Goal: Task Accomplishment & Management: Manage account settings

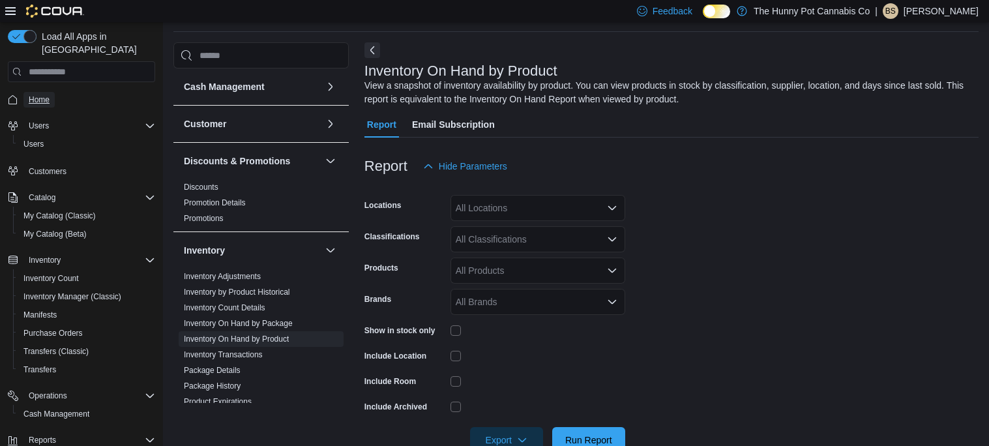
click at [29, 95] on span "Home" at bounding box center [39, 100] width 21 height 10
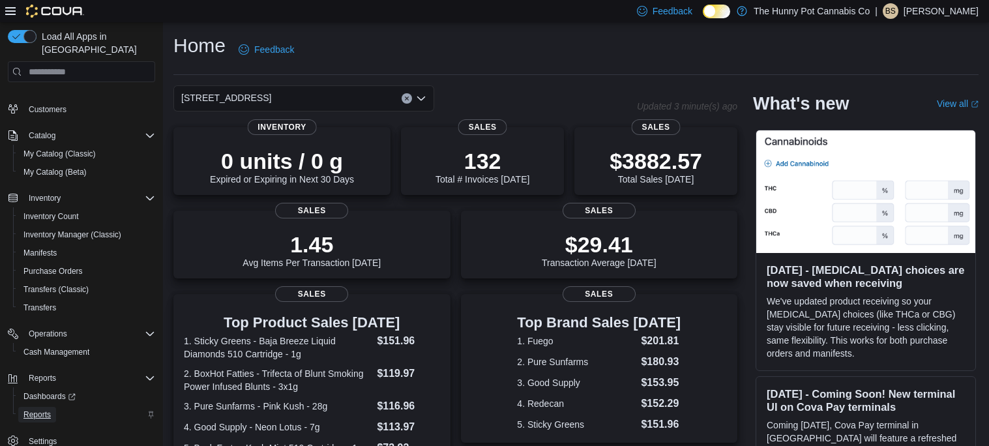
click at [49, 409] on span "Reports" at bounding box center [36, 414] width 27 height 10
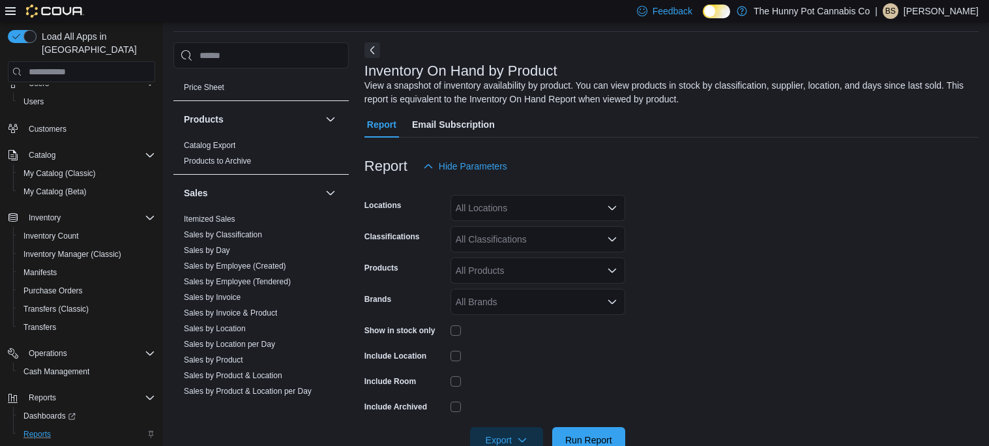
scroll to position [554, 0]
click at [218, 249] on link "Sales by Day" at bounding box center [207, 246] width 46 height 9
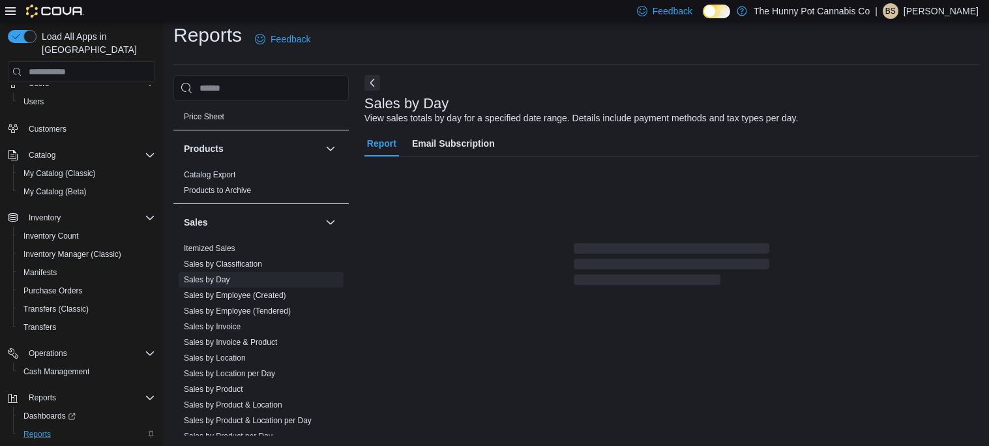
scroll to position [23, 0]
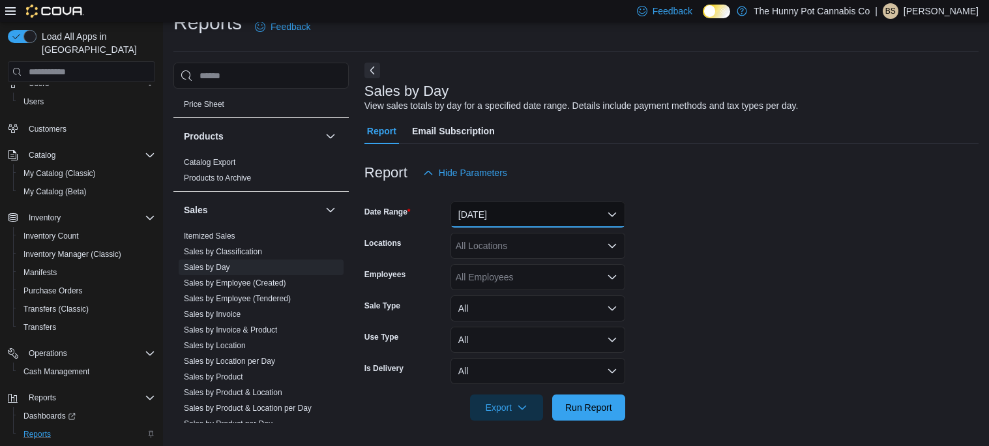
click at [529, 209] on button "[DATE]" at bounding box center [537, 214] width 175 height 26
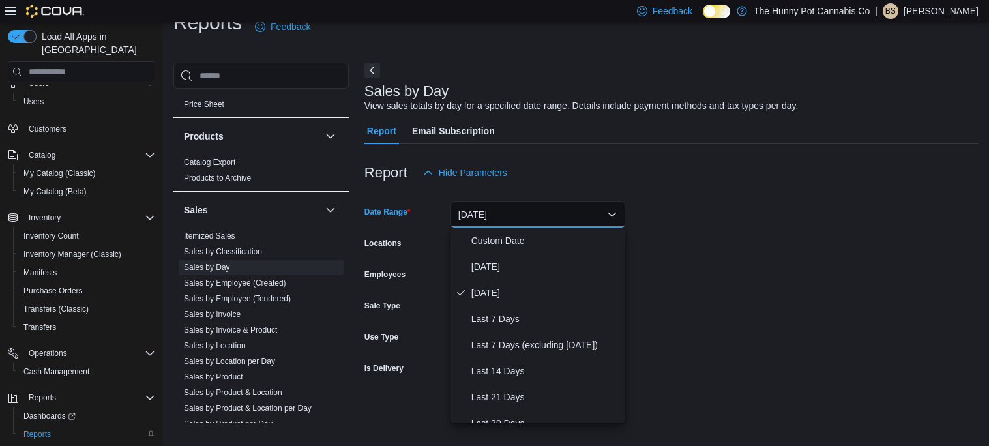
scroll to position [195, 0]
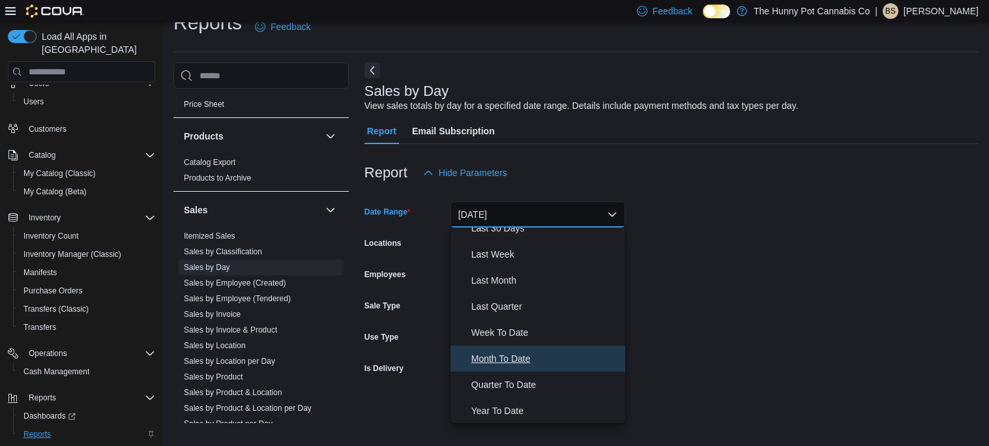
click at [530, 352] on span "Month To Date" at bounding box center [545, 359] width 149 height 16
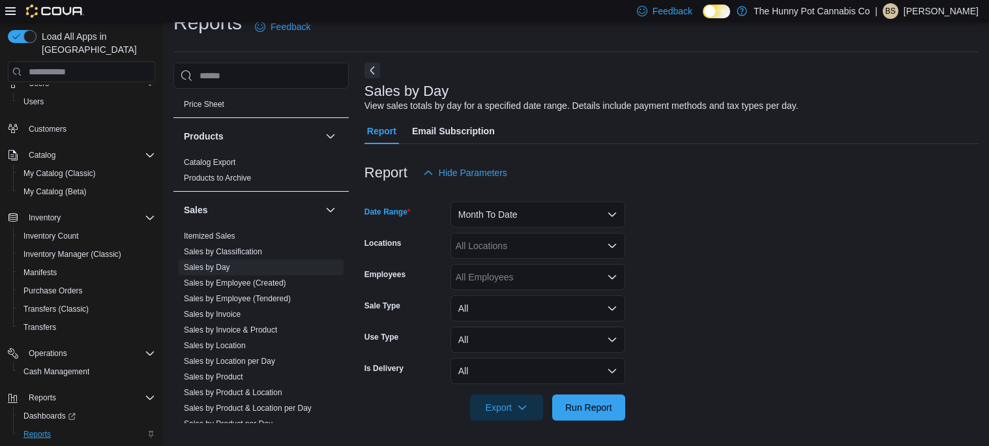
click at [709, 295] on form "Date Range Month To Date Locations All Locations Employees All Employees Sale T…" at bounding box center [671, 303] width 614 height 235
click at [589, 402] on span "Run Report" at bounding box center [588, 406] width 47 height 13
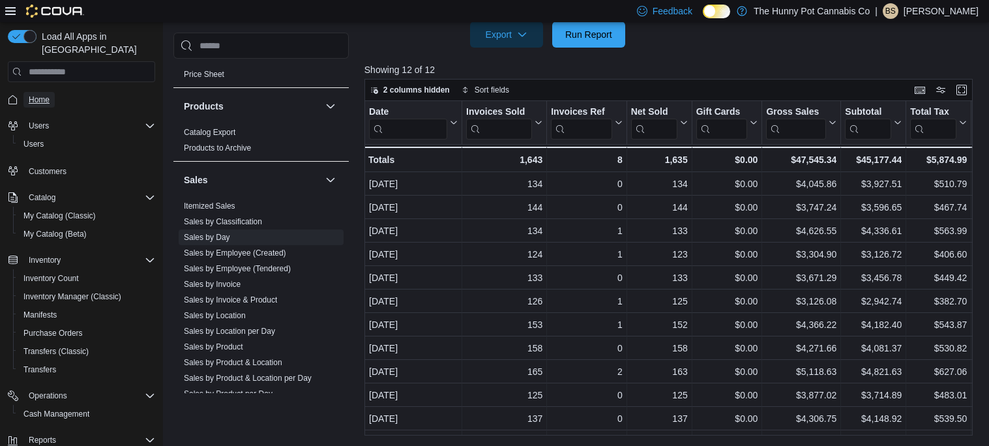
click at [33, 95] on span "Home" at bounding box center [39, 100] width 21 height 10
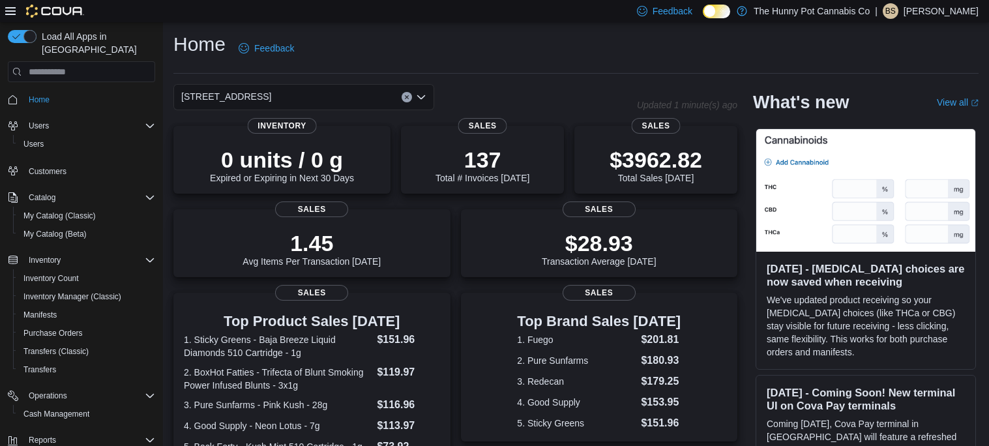
scroll to position [4, 0]
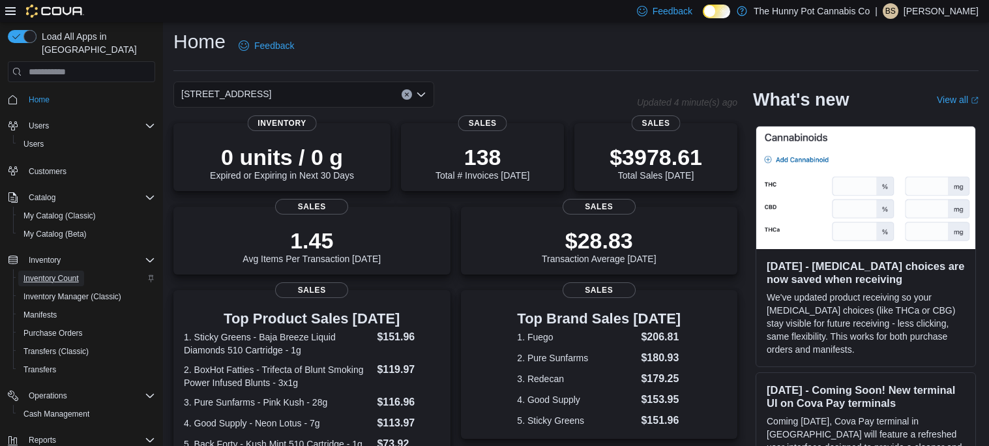
click at [57, 273] on span "Inventory Count" at bounding box center [50, 278] width 55 height 10
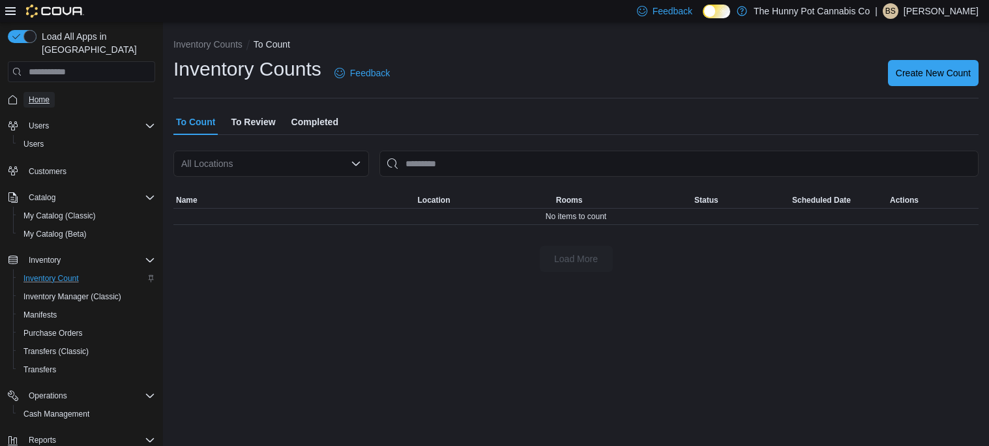
click at [41, 95] on span "Home" at bounding box center [39, 100] width 21 height 10
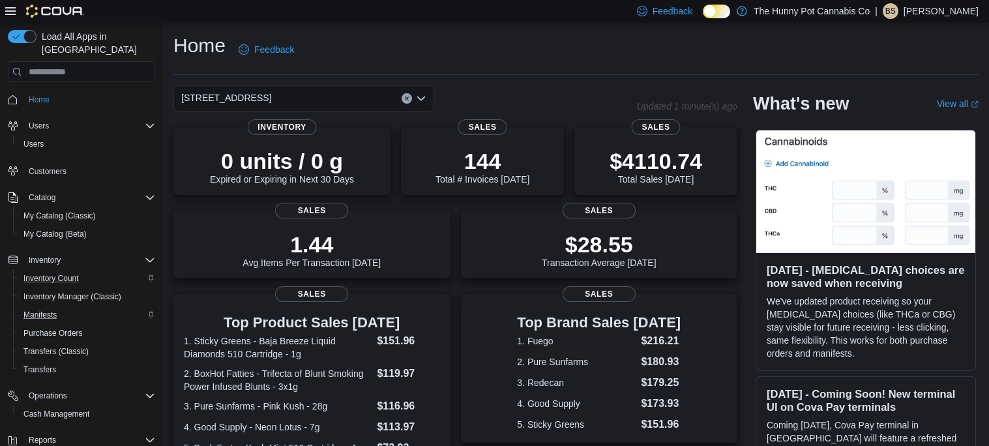
scroll to position [62, 0]
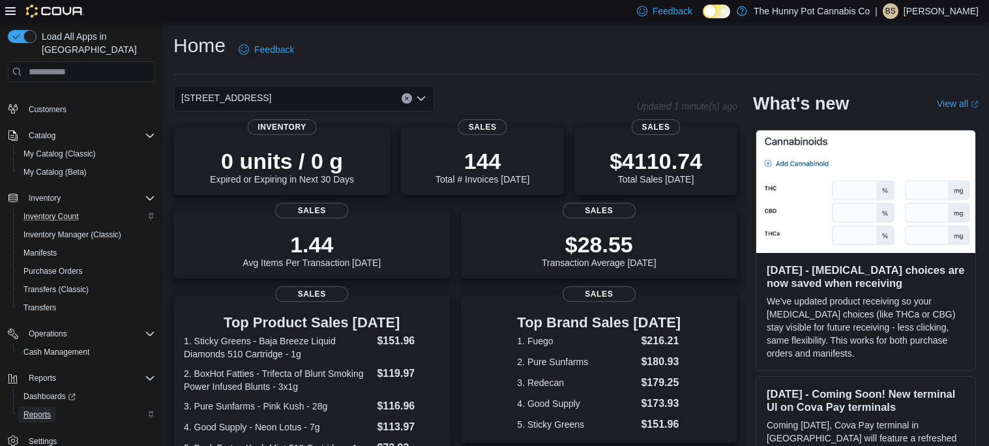
click at [38, 409] on span "Reports" at bounding box center [36, 414] width 27 height 10
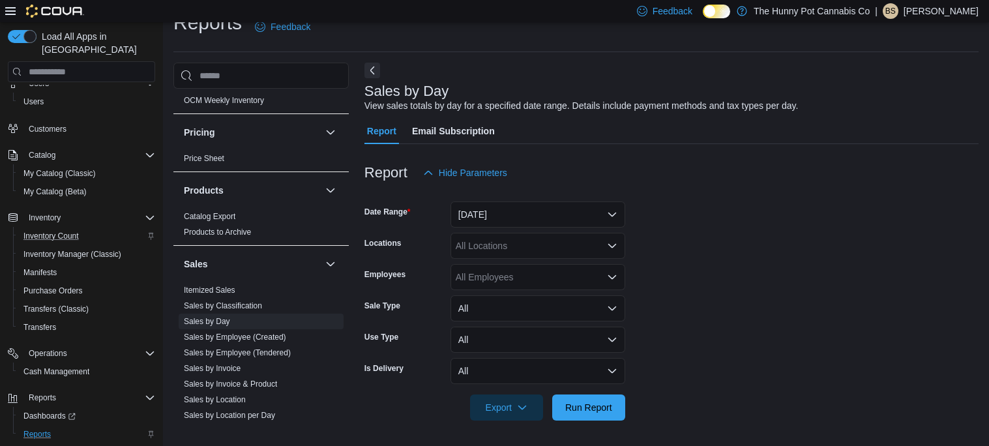
scroll to position [656, 0]
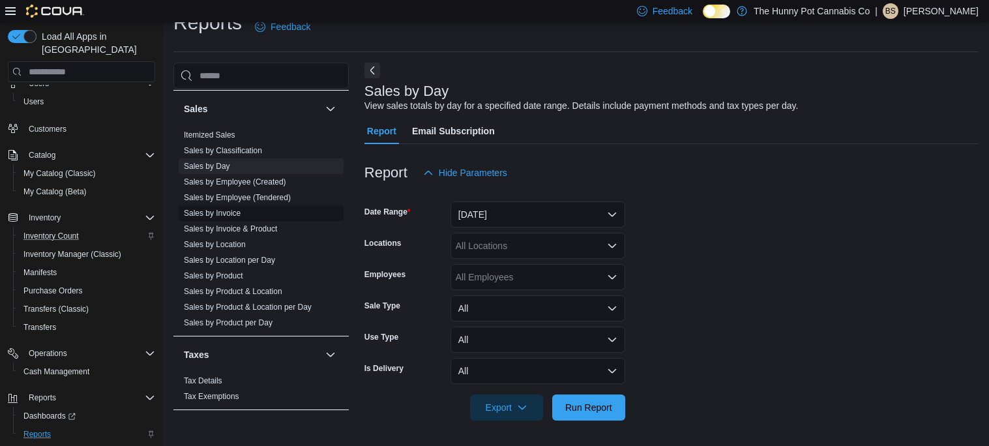
click at [221, 218] on span "Sales by Invoice" at bounding box center [261, 213] width 165 height 16
click at [220, 212] on link "Sales by Invoice" at bounding box center [212, 213] width 57 height 9
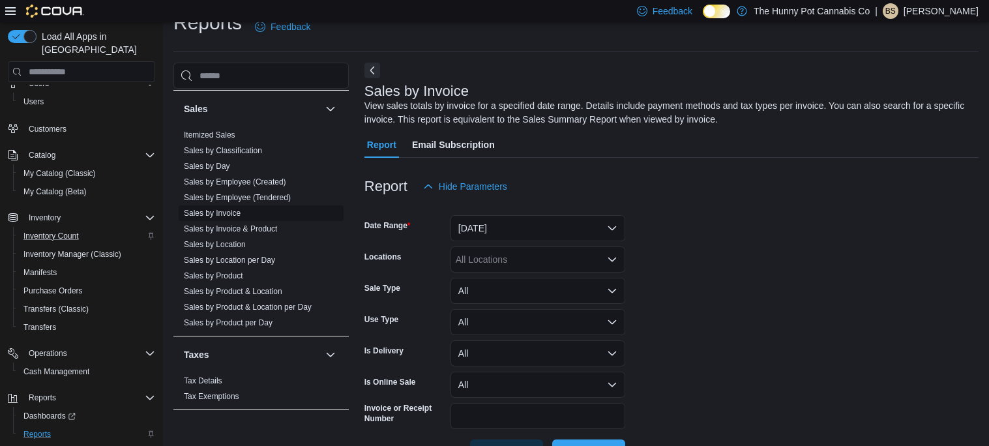
scroll to position [43, 0]
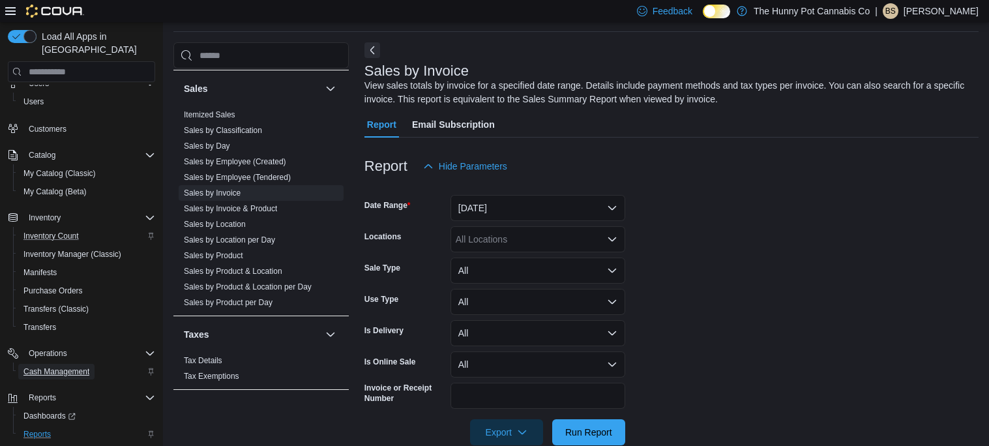
click at [63, 366] on span "Cash Management" at bounding box center [56, 371] width 66 height 10
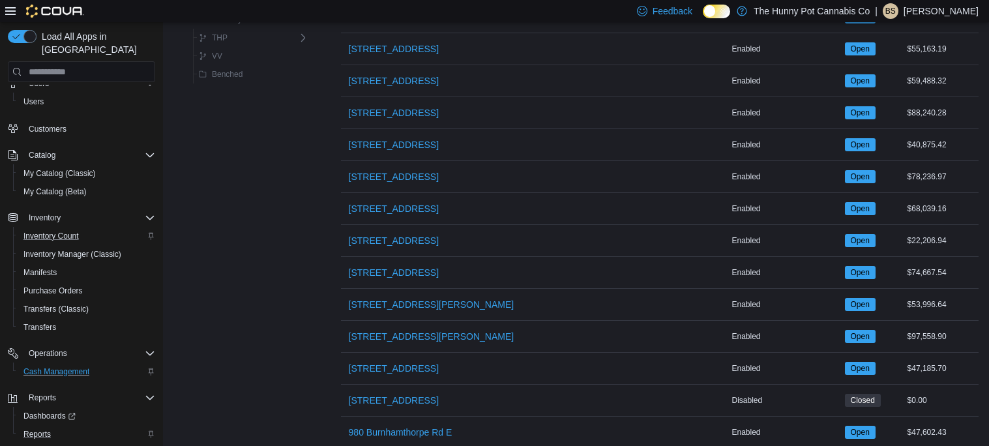
scroll to position [1063, 0]
click at [375, 139] on span "[STREET_ADDRESS]" at bounding box center [394, 144] width 90 height 13
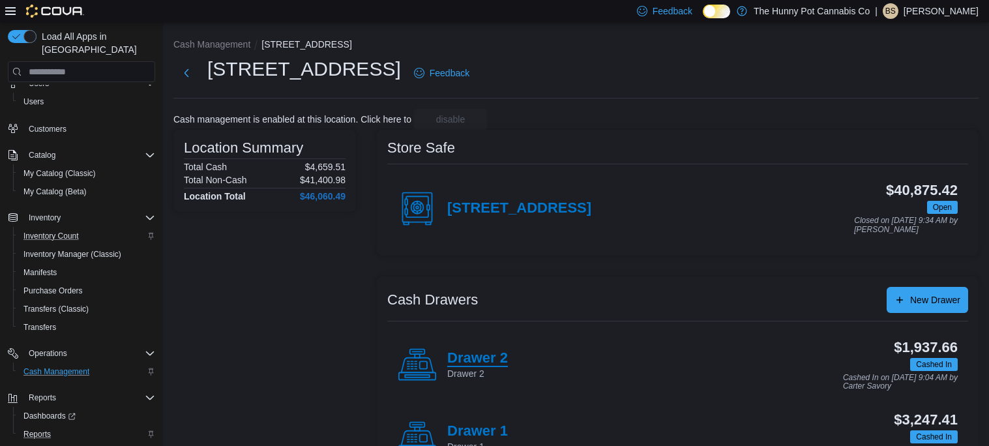
click at [489, 359] on h4 "Drawer 2" at bounding box center [477, 358] width 61 height 17
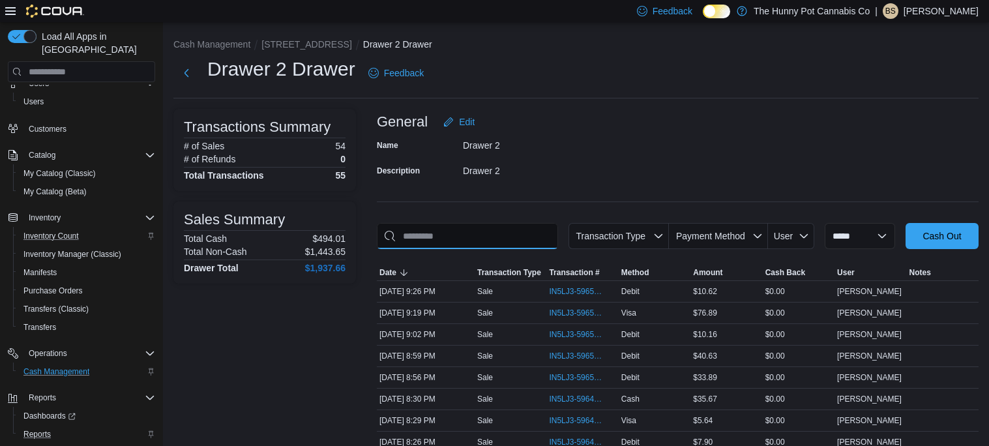
click at [480, 237] on input "This is a search bar. As you type, the results lower in the page will automatic…" at bounding box center [467, 236] width 181 height 26
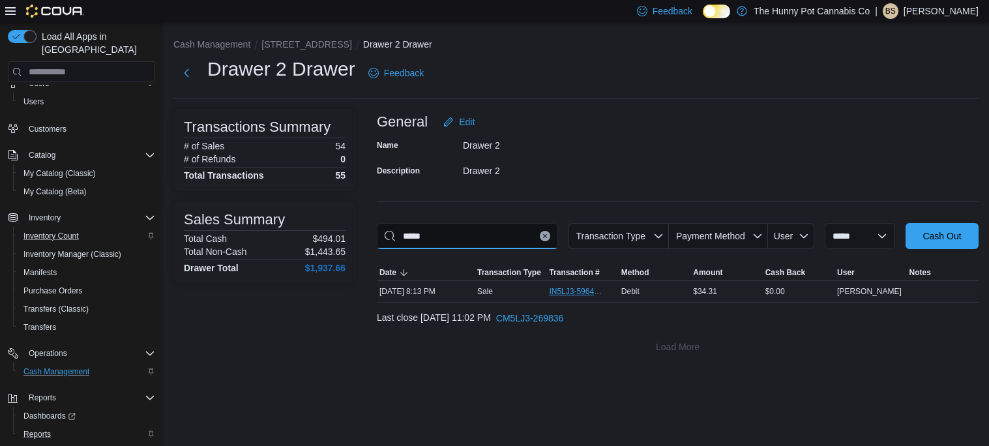
type input "*****"
click at [573, 295] on span "IN5LJ3-5964709" at bounding box center [575, 291] width 53 height 10
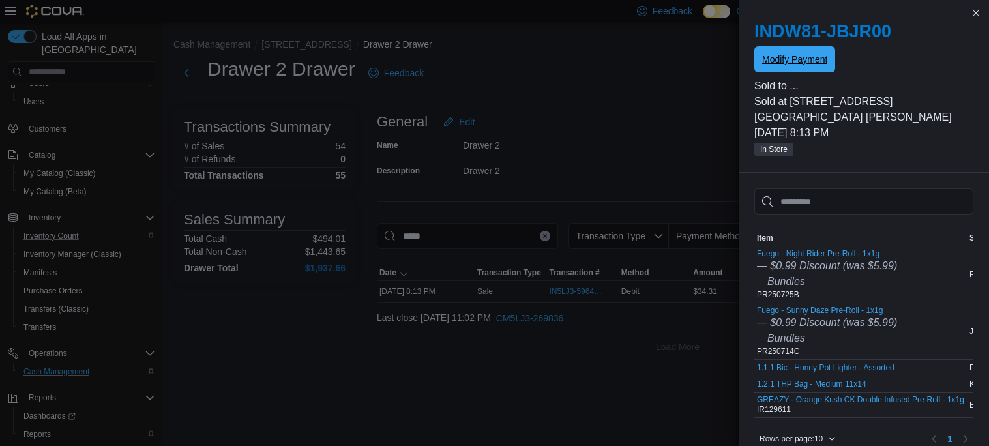
click at [759, 52] on button "Modify Payment" at bounding box center [794, 59] width 81 height 26
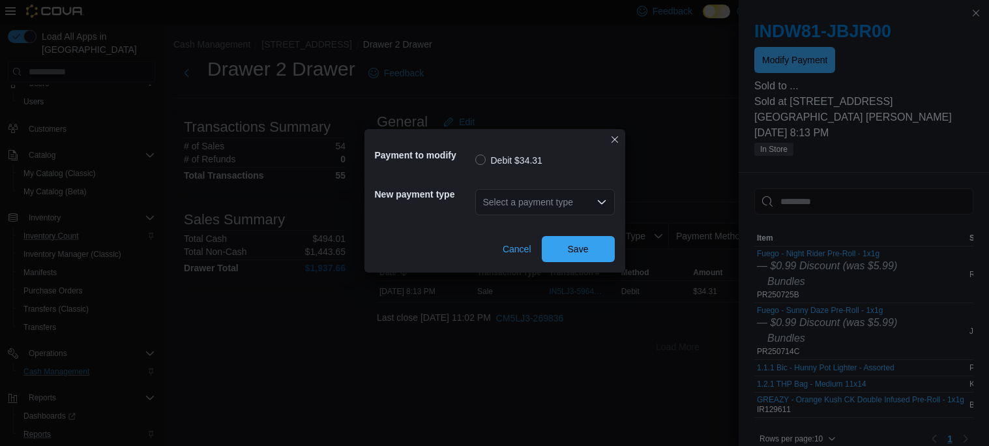
click at [604, 207] on div "Select a payment type" at bounding box center [544, 202] width 139 height 26
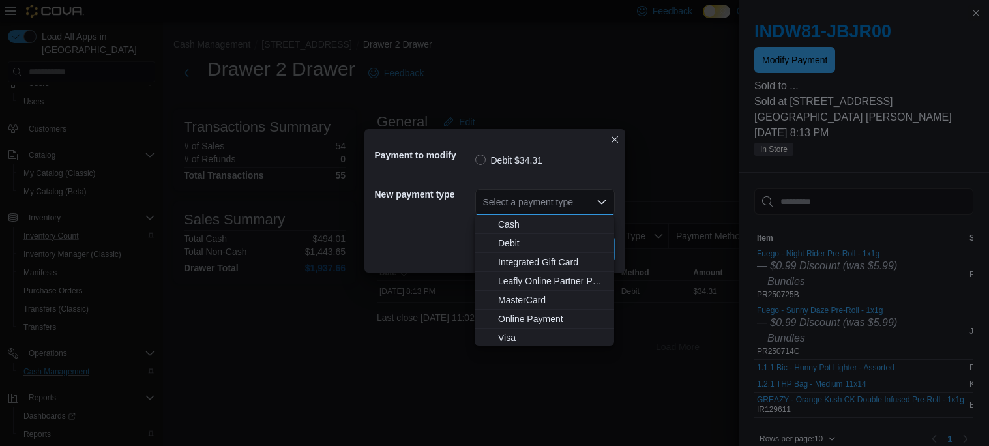
click at [518, 336] on span "Visa" at bounding box center [552, 337] width 108 height 13
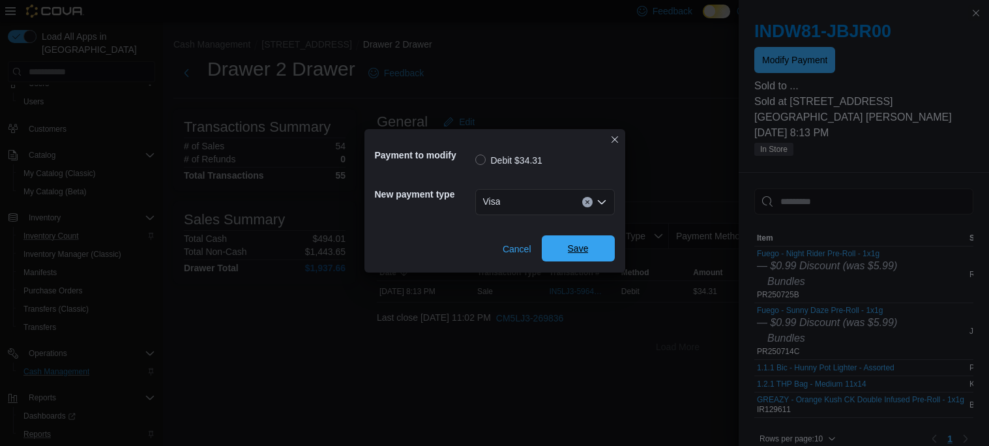
click at [557, 260] on span "Save" at bounding box center [577, 248] width 57 height 26
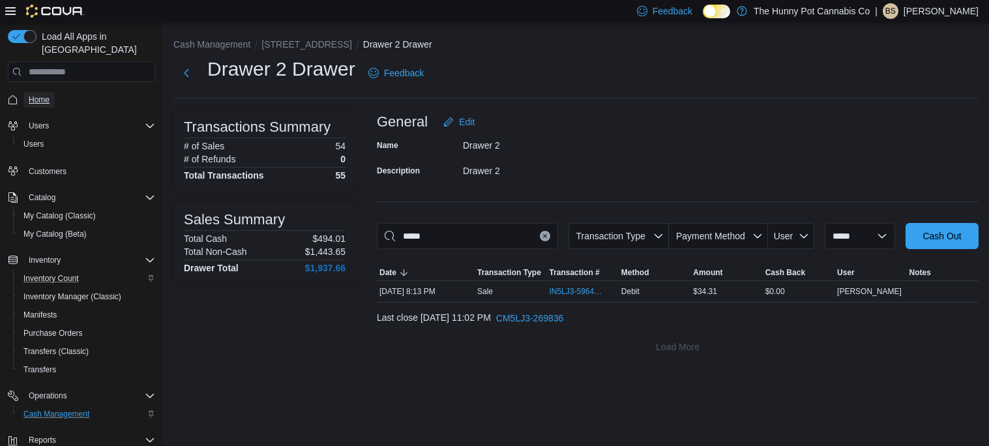
click at [37, 95] on span "Home" at bounding box center [39, 100] width 21 height 10
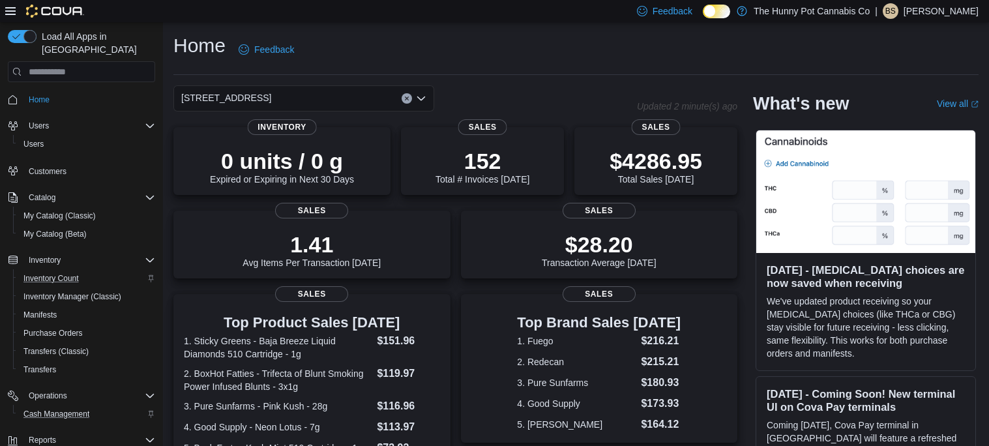
click at [554, 78] on div "Home Feedback [STREET_ADDRESS] Updated 2 minute(s) ago 0 units / 0 g Expired or…" at bounding box center [576, 379] width 826 height 714
click at [39, 310] on span "Manifests" at bounding box center [39, 315] width 33 height 10
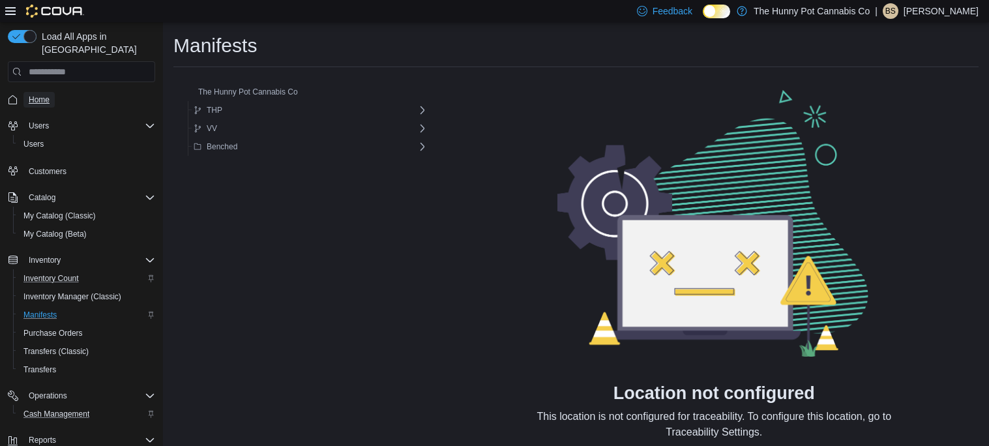
click at [41, 95] on span "Home" at bounding box center [39, 100] width 21 height 10
